Goal: Task Accomplishment & Management: Manage account settings

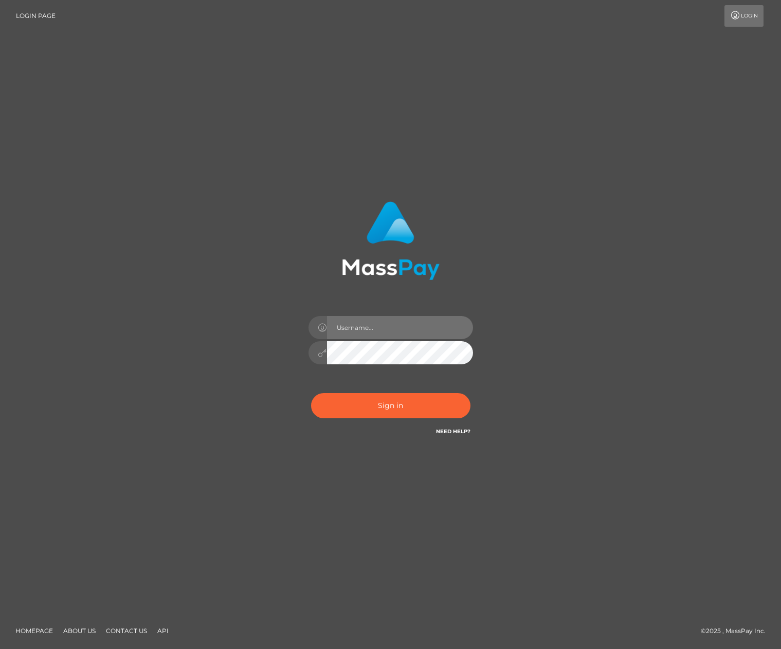
click at [364, 333] on input "text" at bounding box center [400, 327] width 146 height 23
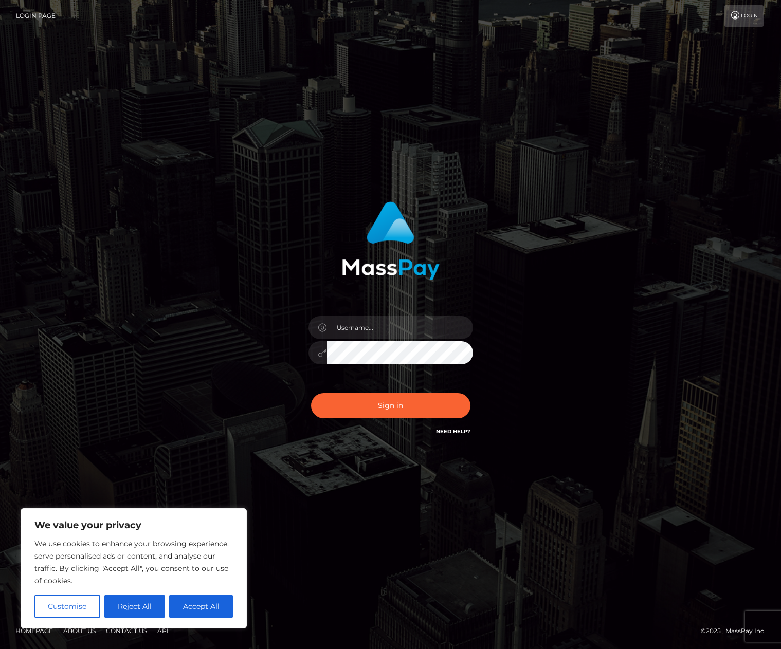
click at [195, 605] on button "Accept All" at bounding box center [201, 606] width 64 height 23
checkbox input "true"
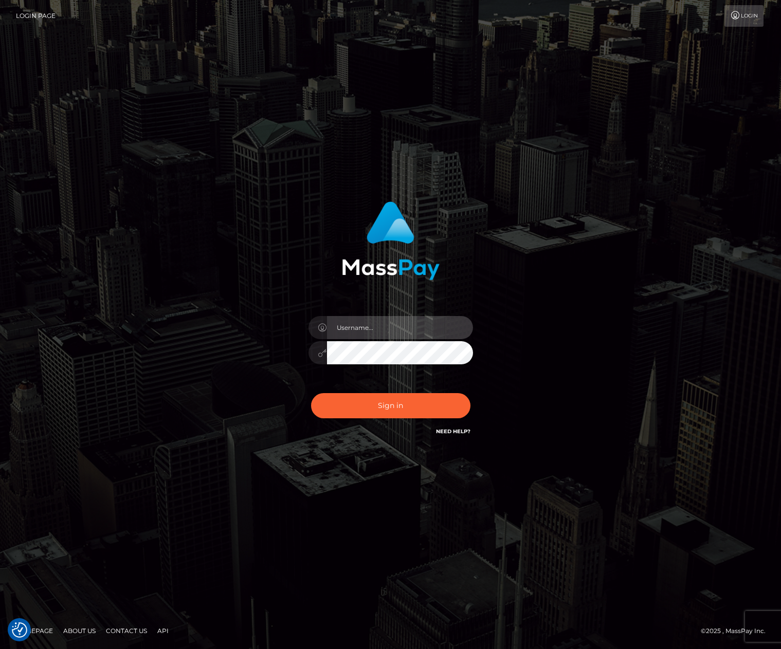
click at [371, 331] on input "text" at bounding box center [400, 327] width 146 height 23
type input "crazyzombie888@gmail.com"
click at [311, 393] on button "Sign in" at bounding box center [390, 405] width 159 height 25
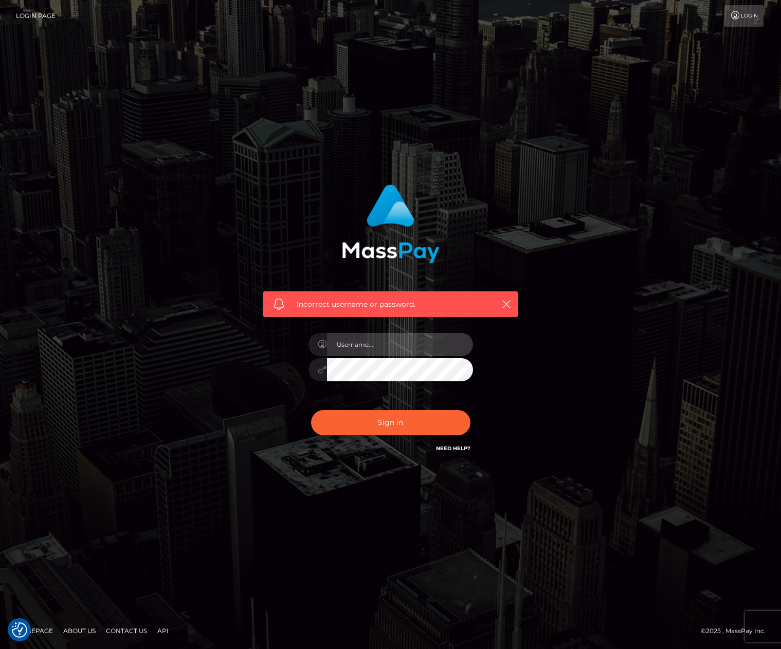
click at [350, 353] on input "text" at bounding box center [400, 344] width 146 height 23
type input "crazyzombie888@gmail.com"
click at [311, 410] on button "Sign in" at bounding box center [390, 422] width 159 height 25
click at [350, 353] on input "text" at bounding box center [400, 344] width 146 height 23
type input "crazyzombie888@gmail.com"
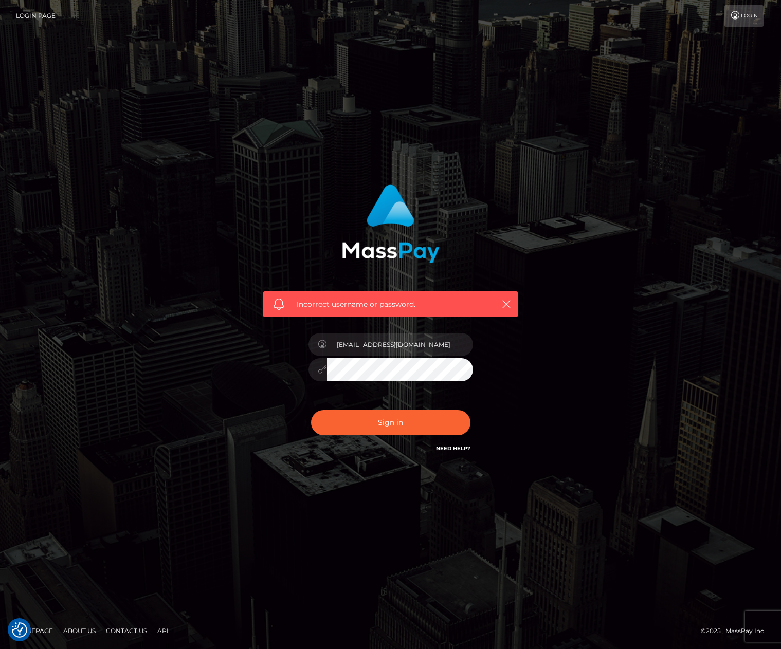
click at [311, 410] on button "Sign in" at bounding box center [390, 422] width 159 height 25
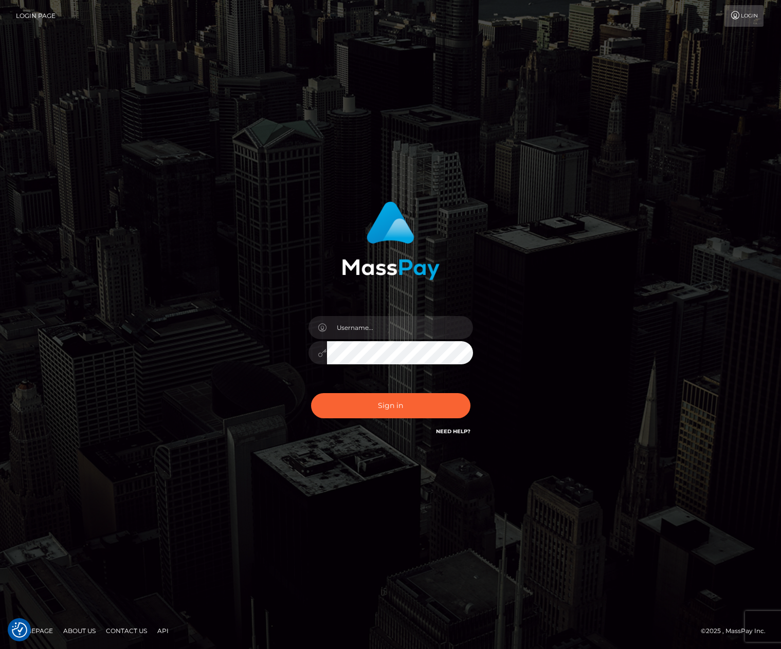
click at [36, 17] on link "Login Page" at bounding box center [36, 16] width 40 height 22
